Goal: Task Accomplishment & Management: Manage account settings

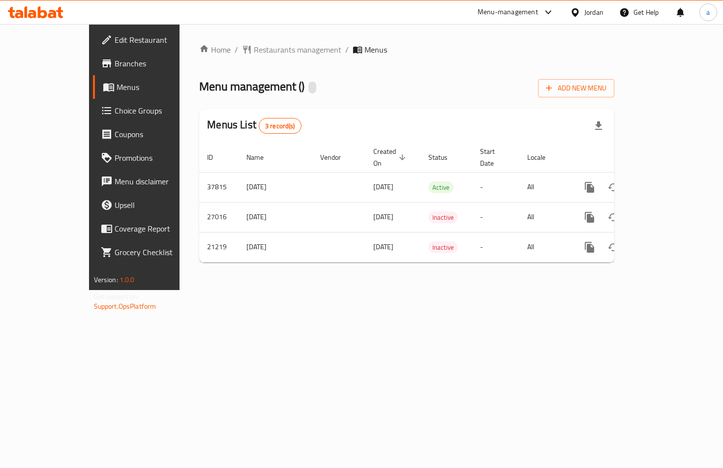
click at [115, 110] on span "Choice Groups" at bounding box center [158, 111] width 87 height 12
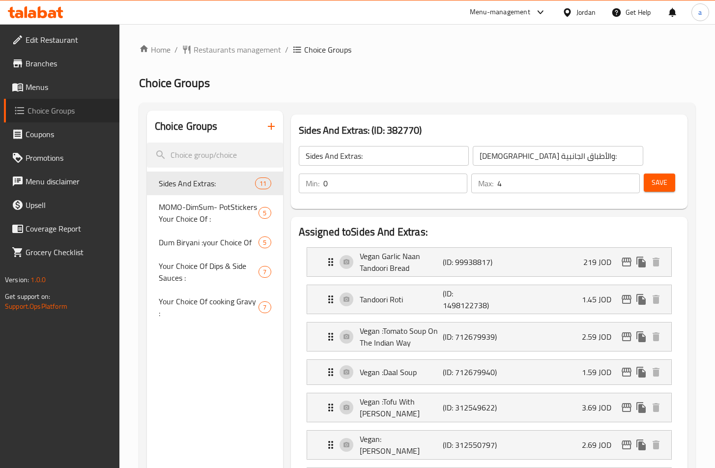
click at [78, 108] on span "Choice Groups" at bounding box center [70, 111] width 84 height 12
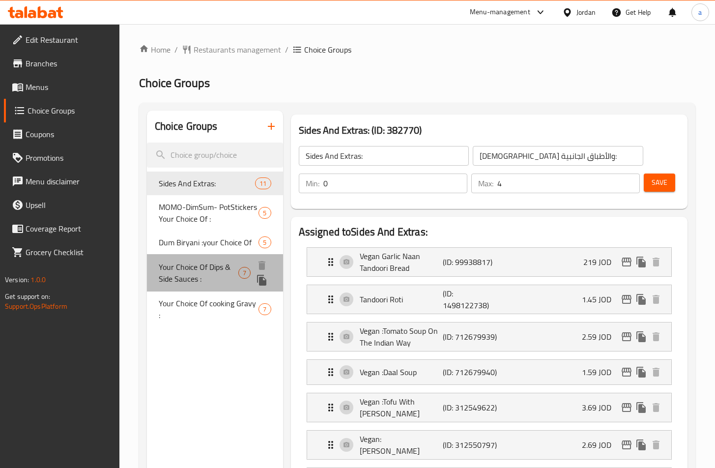
click at [180, 278] on span "Your Choice Of Dips & Side Sauces :" at bounding box center [199, 273] width 80 height 24
type input "Your Choice Of Dips & Side Sauces :"
type input "اختيارك من الصوصات الجانبية والديب :"
type input "6"
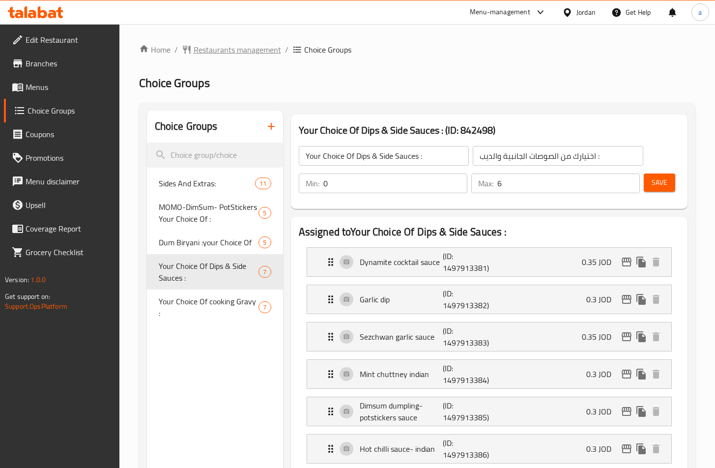
click at [246, 49] on span "Restaurants management" at bounding box center [238, 50] width 88 height 12
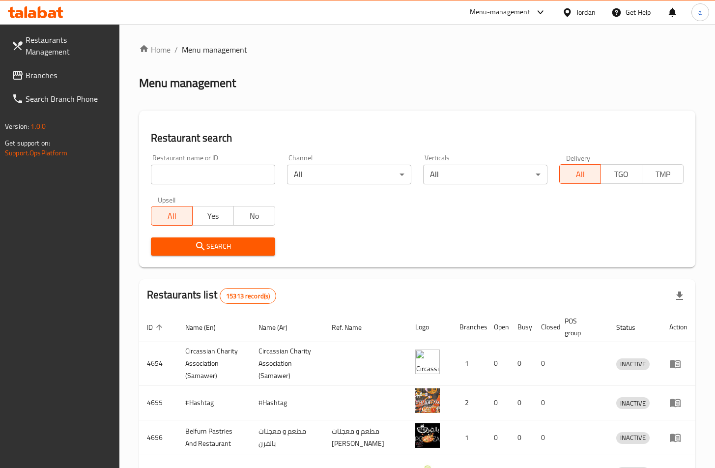
click at [72, 70] on span "Branches" at bounding box center [69, 75] width 86 height 12
